Goal: Information Seeking & Learning: Learn about a topic

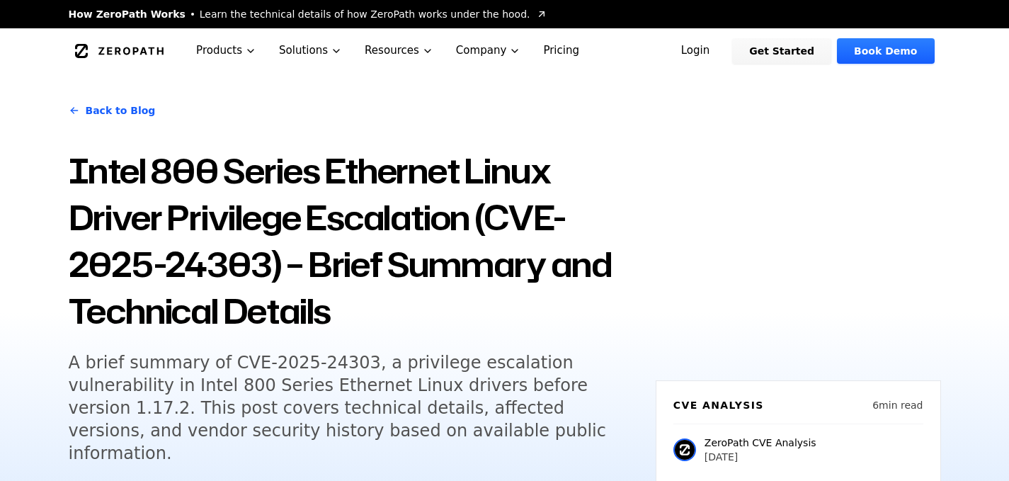
click at [128, 110] on link "Back to Blog" at bounding box center [112, 111] width 87 height 40
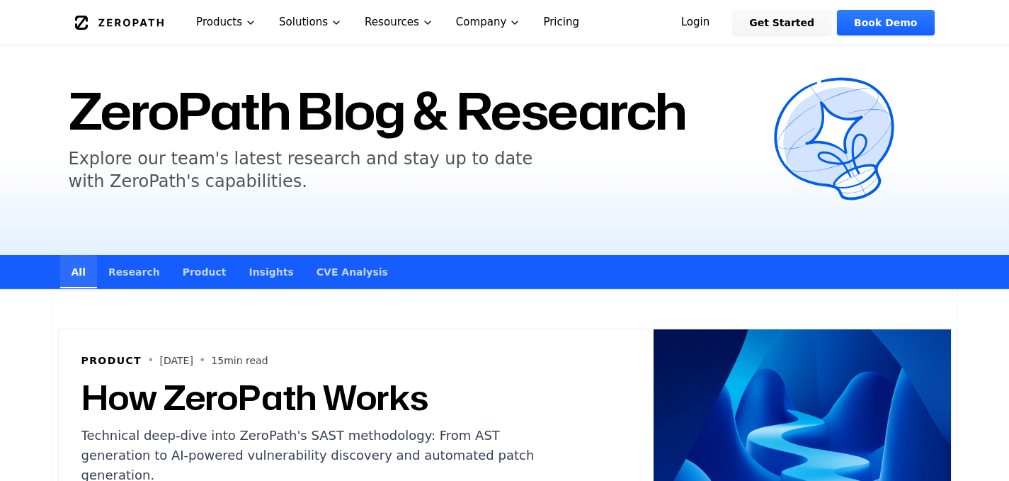
scroll to position [106, 0]
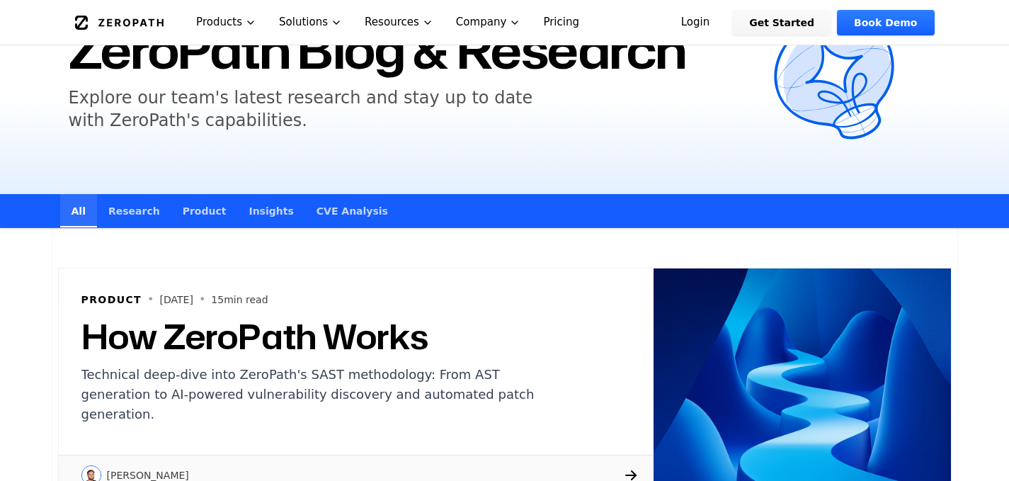
click at [348, 207] on link "CVE Analysis" at bounding box center [352, 210] width 94 height 33
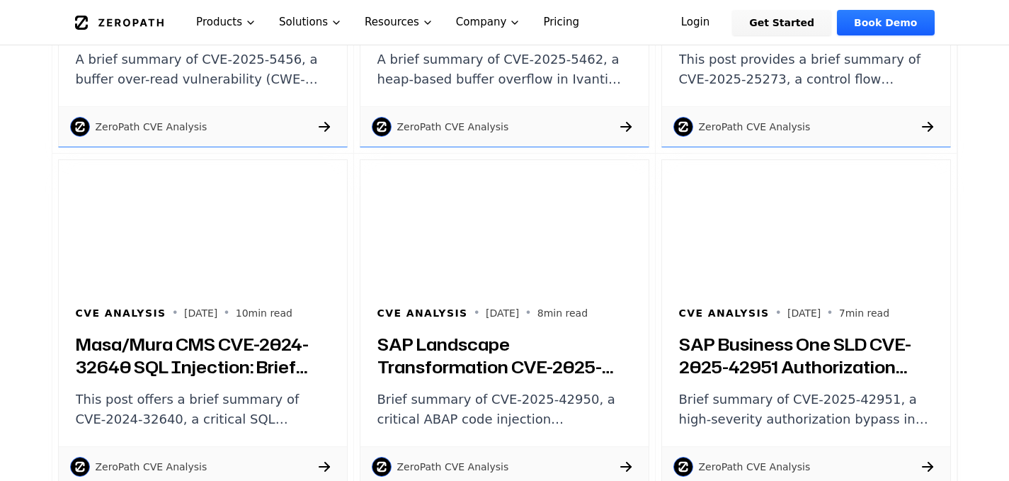
scroll to position [2529, 0]
